Goal: Transaction & Acquisition: Purchase product/service

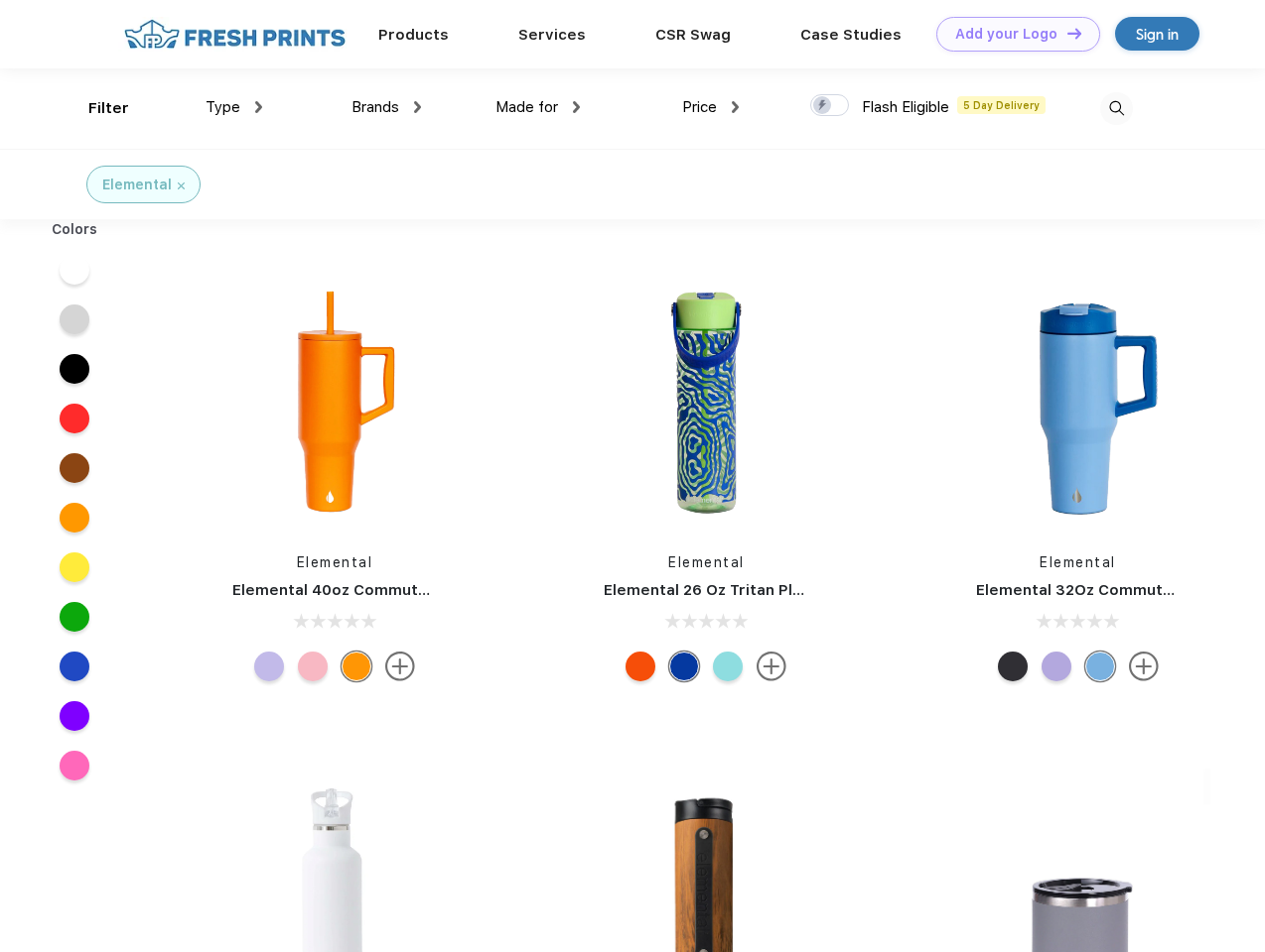
click at [1010, 34] on link "Add your Logo Design Tool" at bounding box center [1017, 34] width 164 height 35
click at [0, 0] on div "Design Tool" at bounding box center [0, 0] width 0 height 0
click at [1065, 33] on link "Add your Logo Design Tool" at bounding box center [1017, 34] width 164 height 35
click at [96, 108] on div "Filter" at bounding box center [108, 108] width 41 height 23
click at [234, 107] on span "Type" at bounding box center [222, 107] width 35 height 18
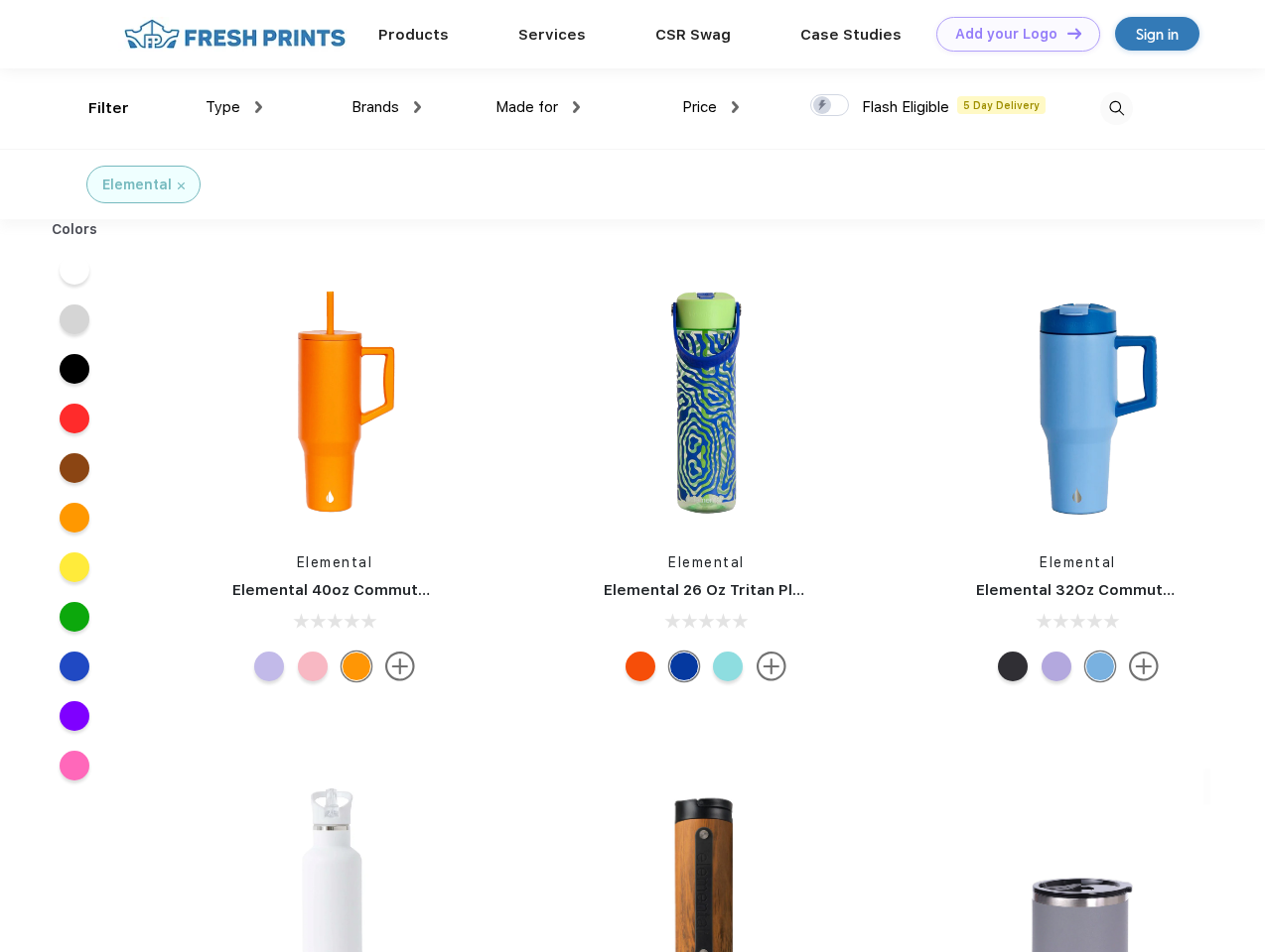
click at [386, 107] on span "Brands" at bounding box center [375, 107] width 48 height 18
click at [538, 107] on span "Made for" at bounding box center [527, 107] width 63 height 18
click at [711, 107] on span "Price" at bounding box center [699, 107] width 35 height 18
click at [830, 106] on div at bounding box center [829, 105] width 39 height 22
click at [823, 106] on input "checkbox" at bounding box center [816, 99] width 13 height 13
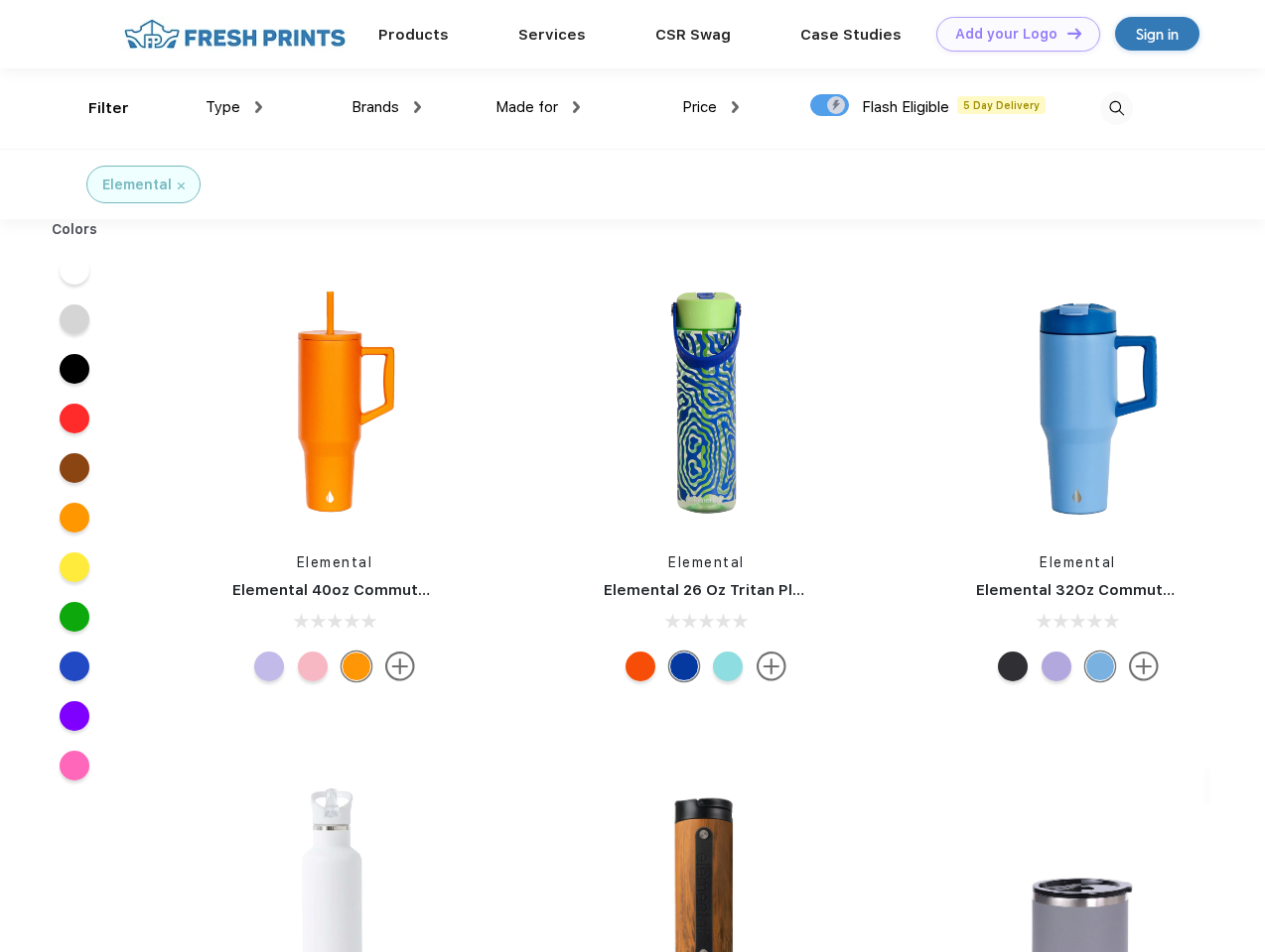
click at [1116, 108] on img at bounding box center [1116, 108] width 33 height 33
